Goal: Transaction & Acquisition: Book appointment/travel/reservation

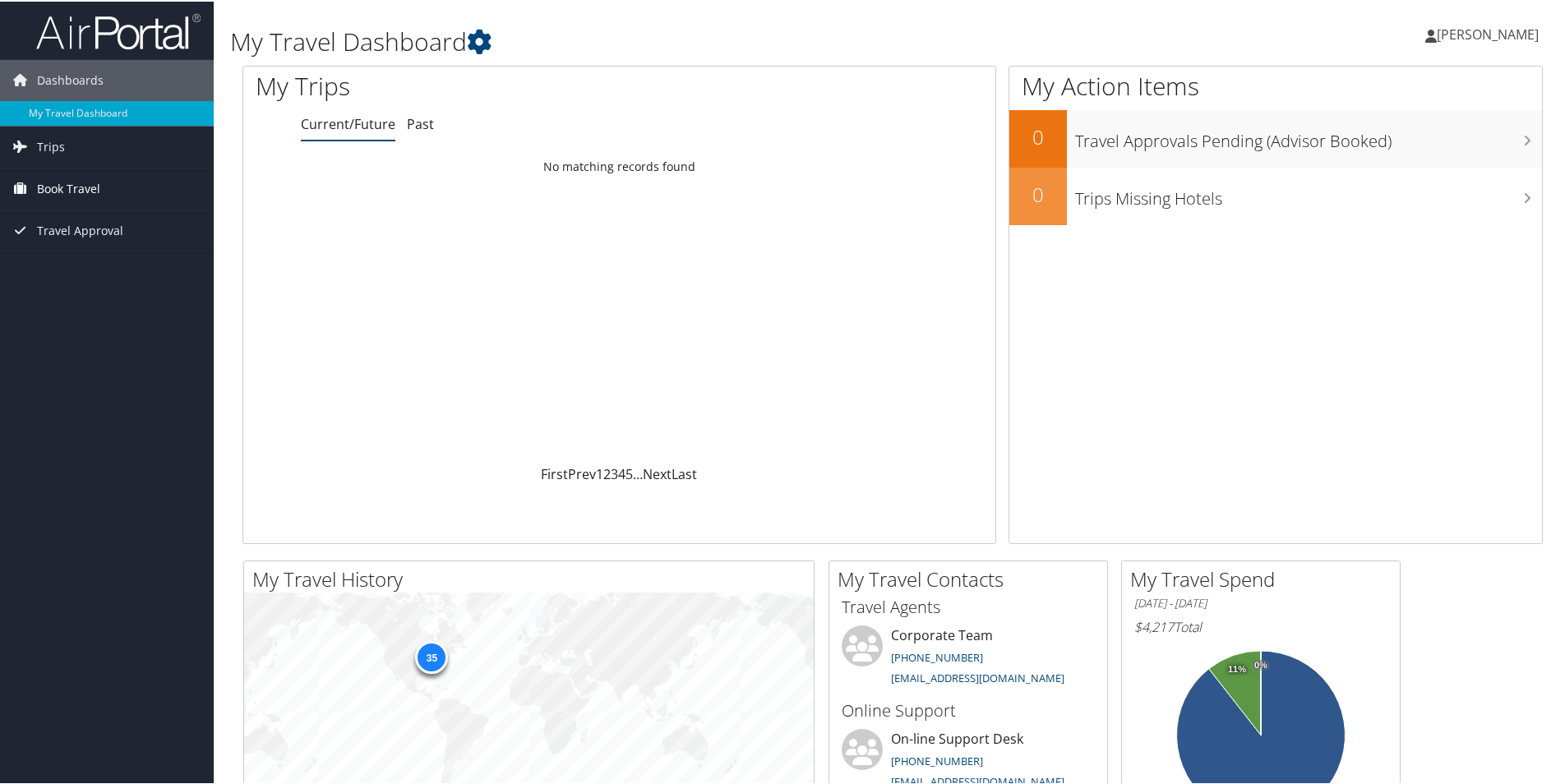
click at [92, 190] on span "Book Travel" at bounding box center [69, 187] width 63 height 41
click at [80, 263] on link "Book/Manage Online Trips" at bounding box center [107, 270] width 214 height 25
click at [105, 272] on link "Book/Manage Online Trips" at bounding box center [107, 270] width 214 height 25
